Goal: Task Accomplishment & Management: Manage account settings

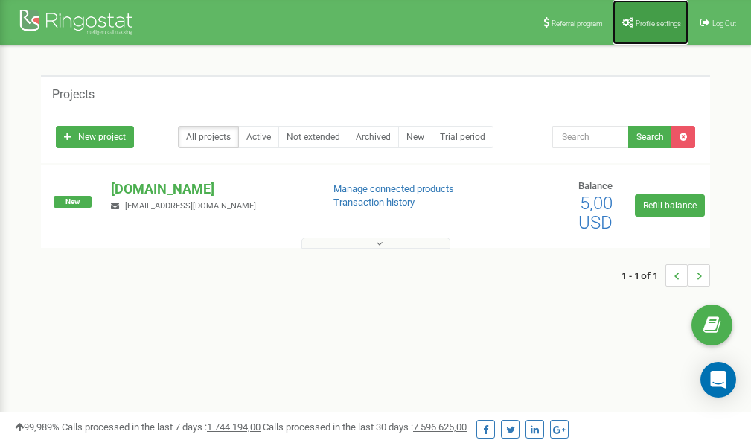
click at [653, 19] on span "Profile settings" at bounding box center [657, 23] width 45 height 8
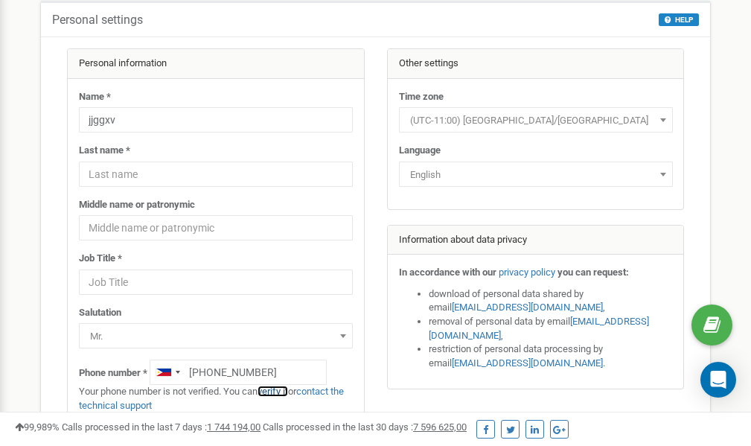
click at [283, 391] on link "verify it" at bounding box center [272, 390] width 31 height 11
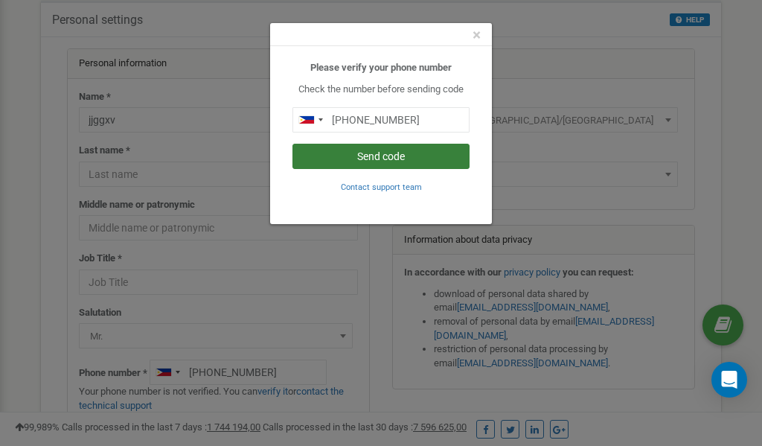
click at [414, 156] on button "Send code" at bounding box center [380, 156] width 177 height 25
